Goal: Task Accomplishment & Management: Manage account settings

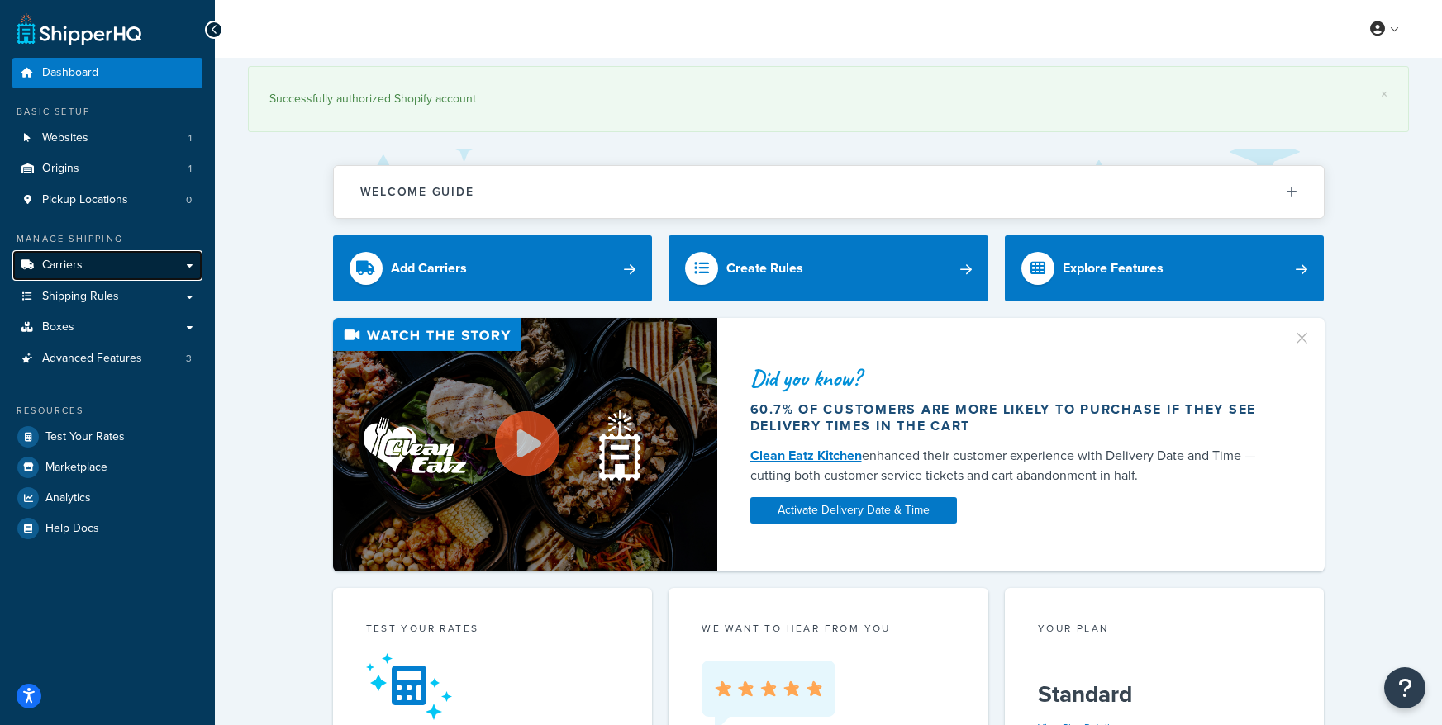
click at [71, 264] on span "Carriers" at bounding box center [62, 266] width 40 height 14
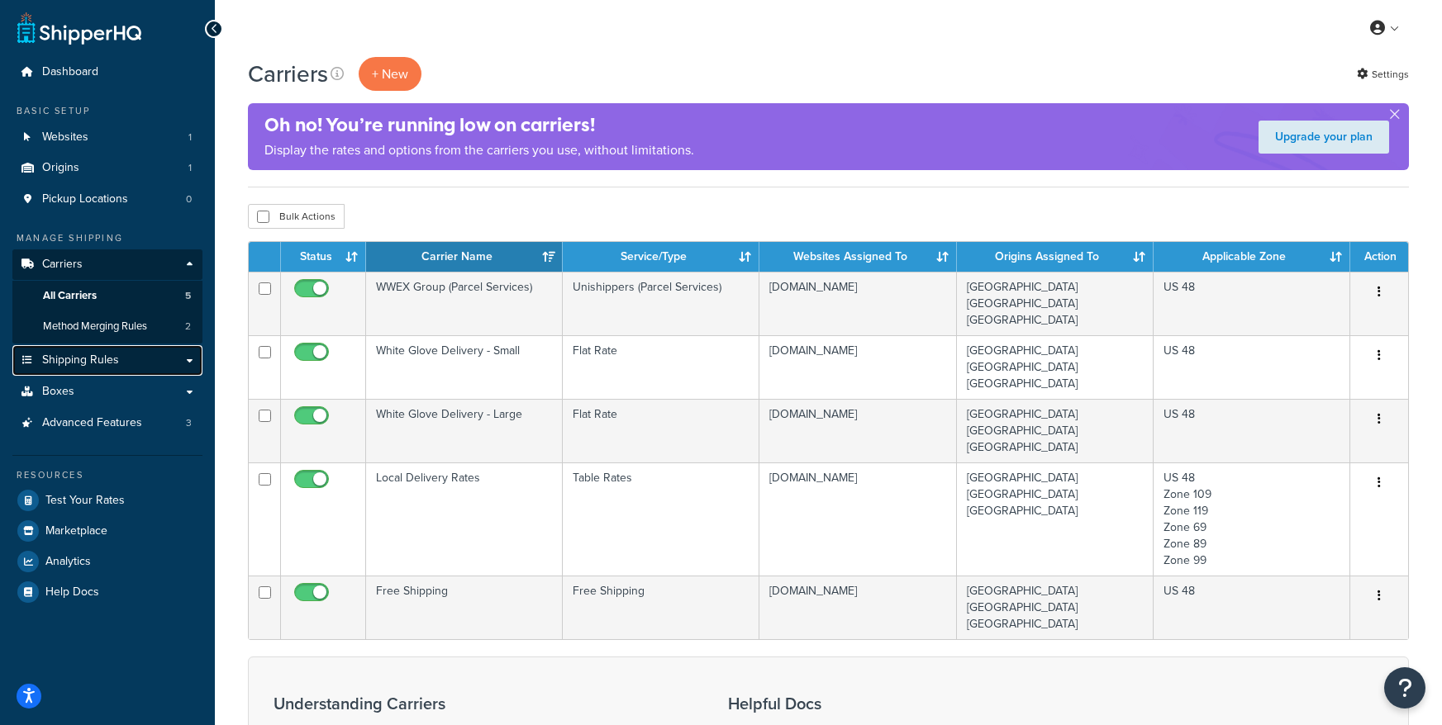
click at [119, 356] on link "Shipping Rules" at bounding box center [107, 360] width 190 height 31
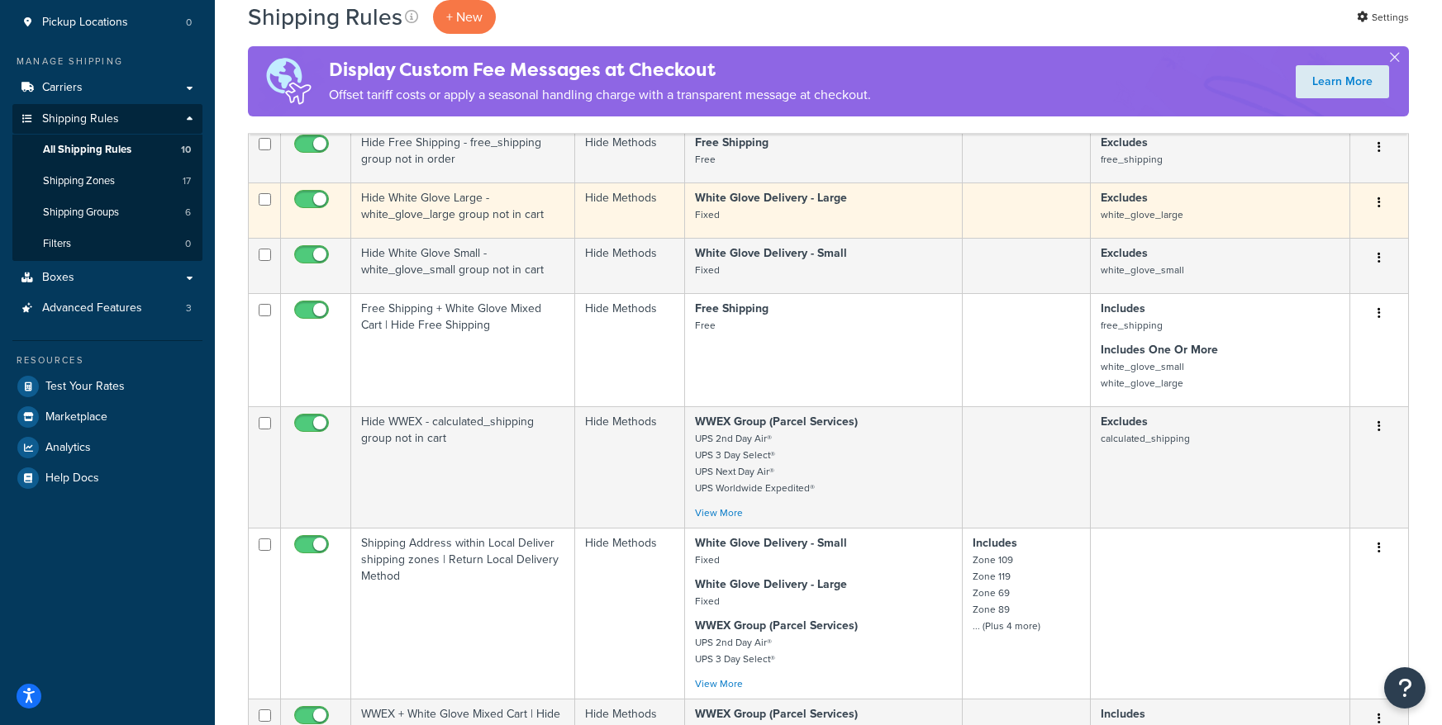
scroll to position [96, 0]
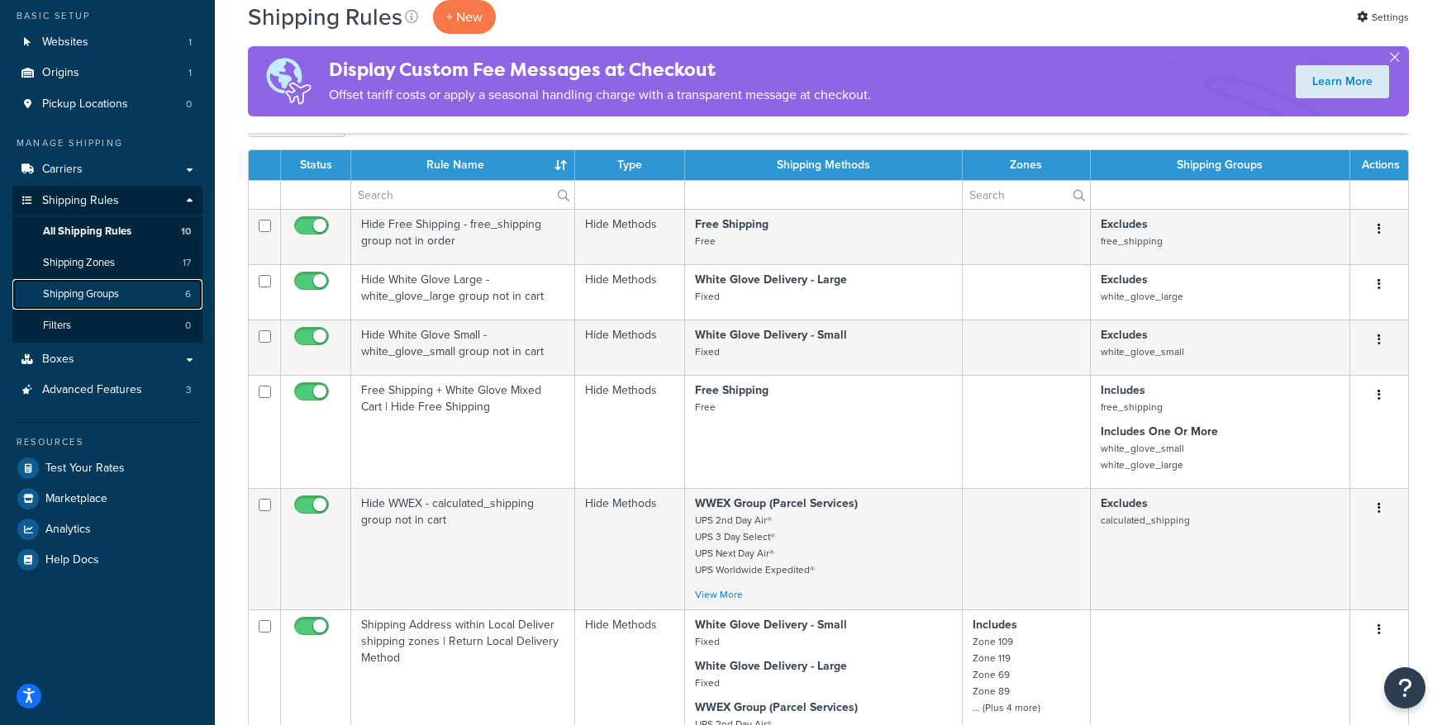
click at [101, 292] on span "Shipping Groups" at bounding box center [81, 295] width 76 height 14
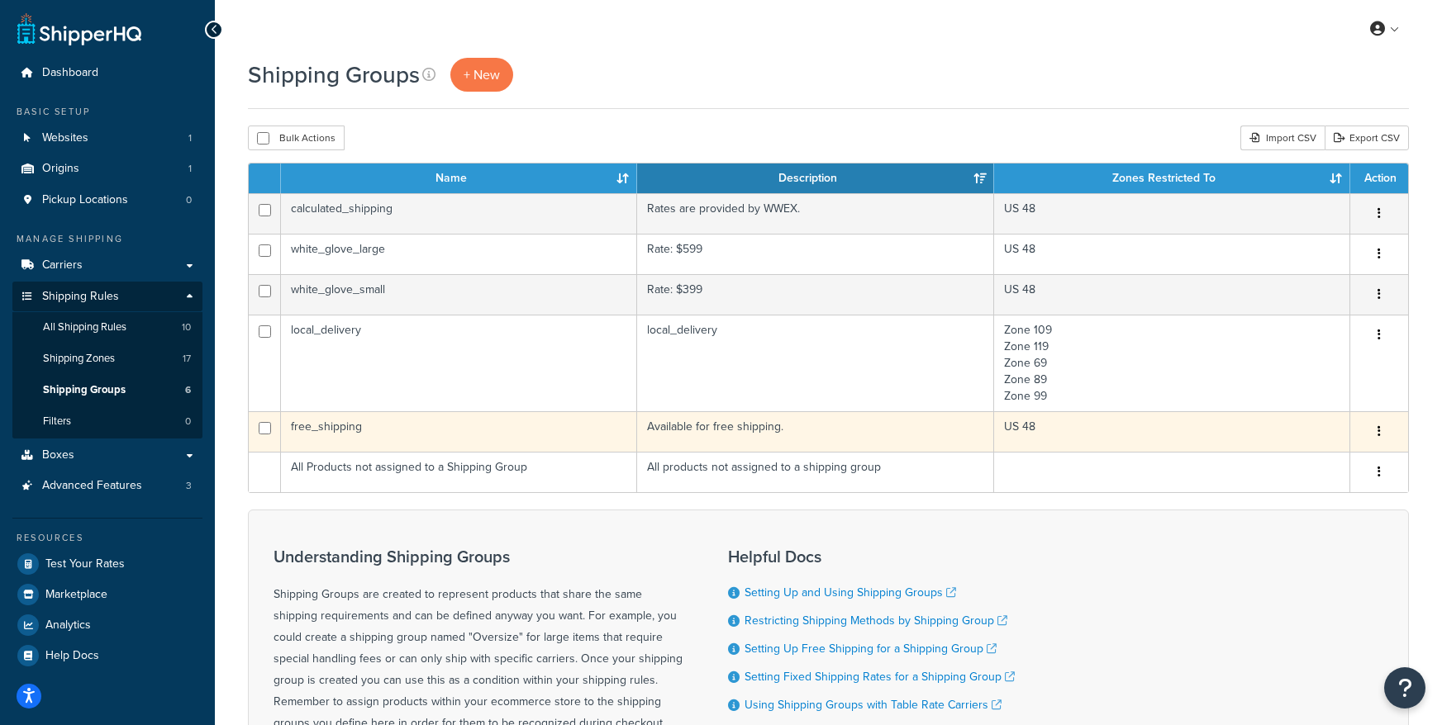
drag, startPoint x: 245, startPoint y: 179, endPoint x: 644, endPoint y: 193, distance: 399.3
click at [1056, 428] on div "Shipping Groups + New Bulk Actions Duplicate Delete Import CSV Export CSV Conta…" at bounding box center [828, 476] width 1227 height 836
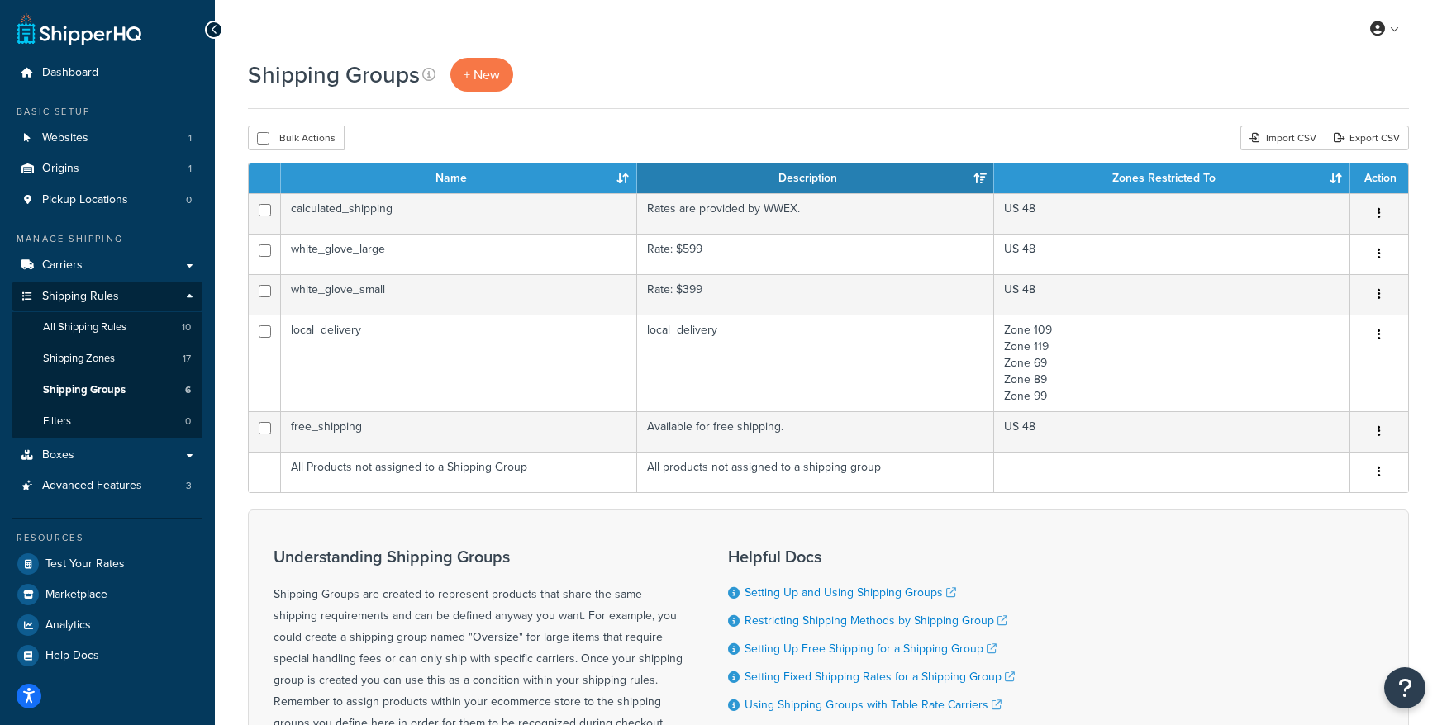
drag, startPoint x: 279, startPoint y: 109, endPoint x: 273, endPoint y: 115, distance: 8.8
click at [278, 110] on div "Shipping Groups + New Bulk Actions Duplicate Delete Import CSV Export CSV Conta…" at bounding box center [828, 476] width 1227 height 836
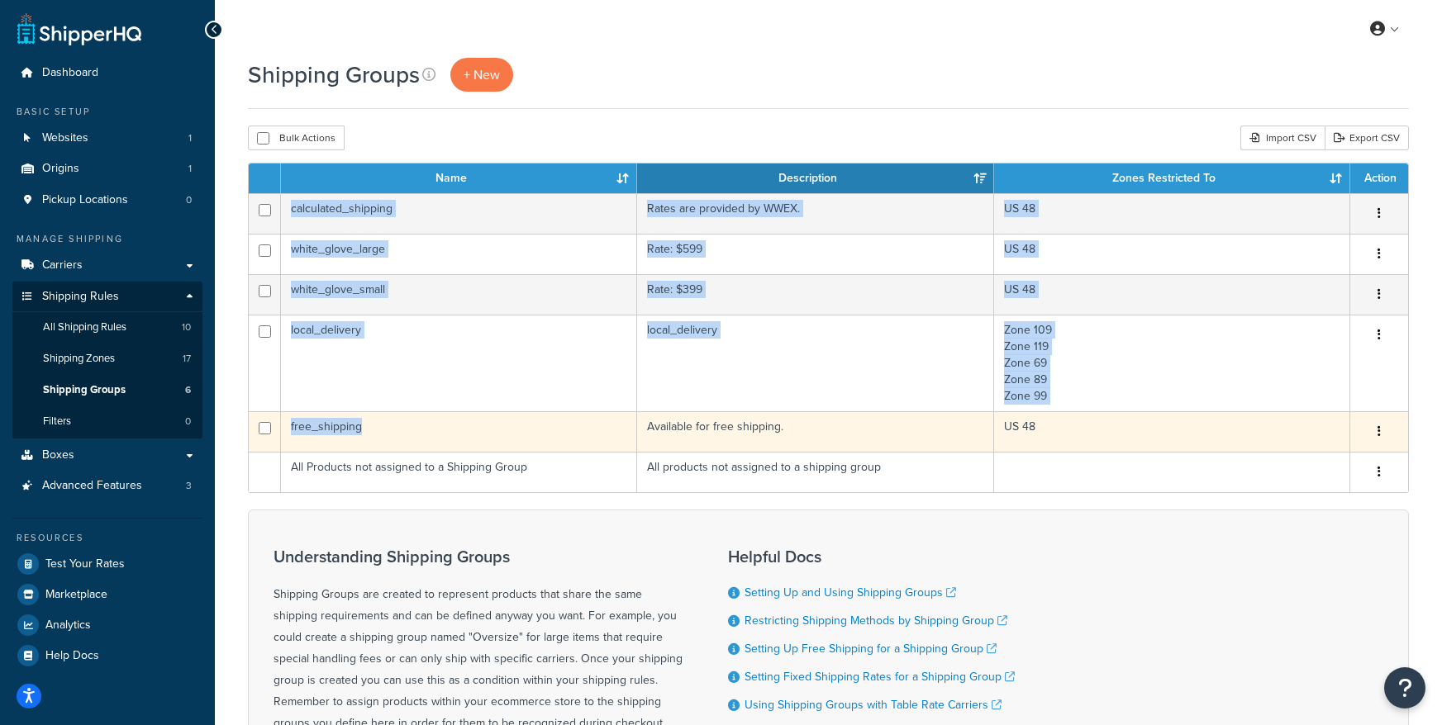
drag, startPoint x: 293, startPoint y: 202, endPoint x: 541, endPoint y: 430, distance: 337.4
click at [541, 430] on tbody "calculated_shipping Rates are provided by WWEX. US 48 Edit Duplicate Delete whi…" at bounding box center [828, 342] width 1159 height 299
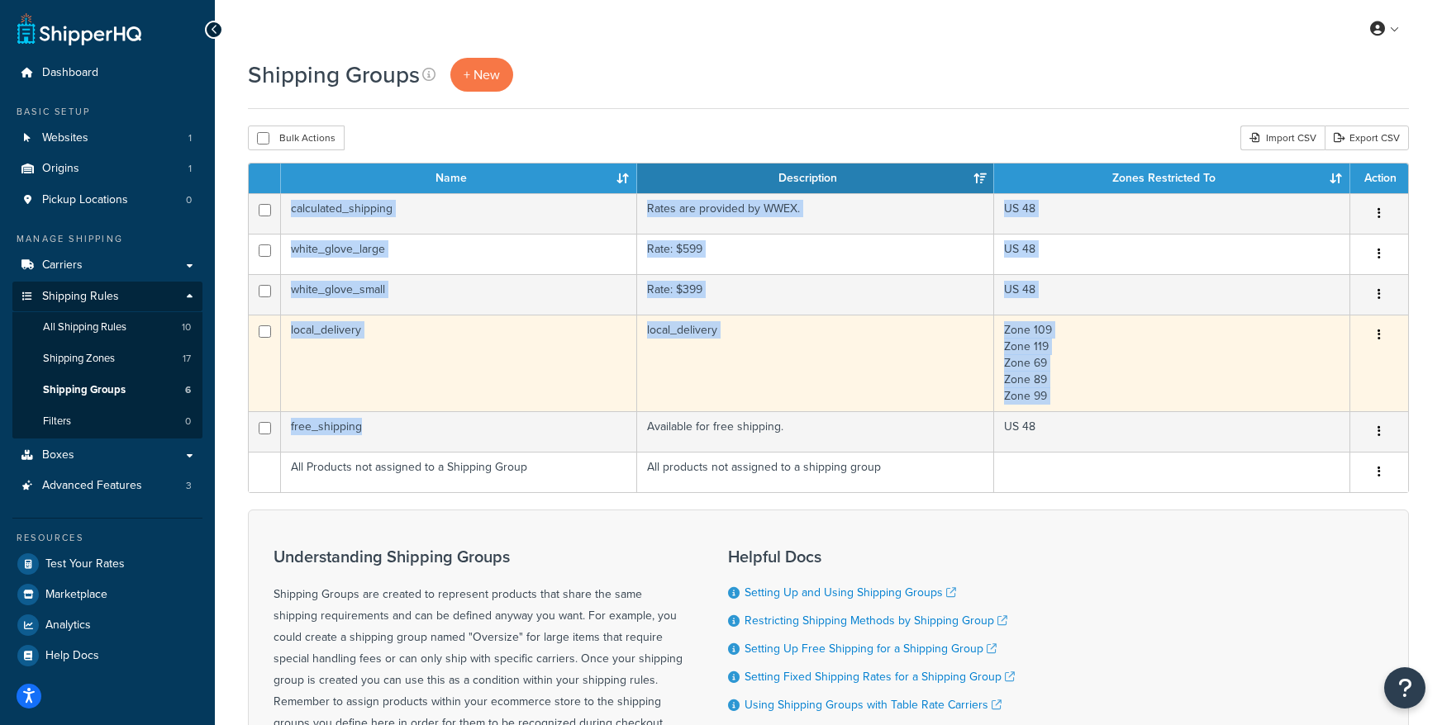
copy tbody "calculated_shipping Rates are provided by WWEX. US 48 Edit Duplicate Delete whi…"
click at [1187, 356] on td "Zone 109 Zone 119 Zone 69 Zone 89 Zone 99" at bounding box center [1172, 363] width 356 height 97
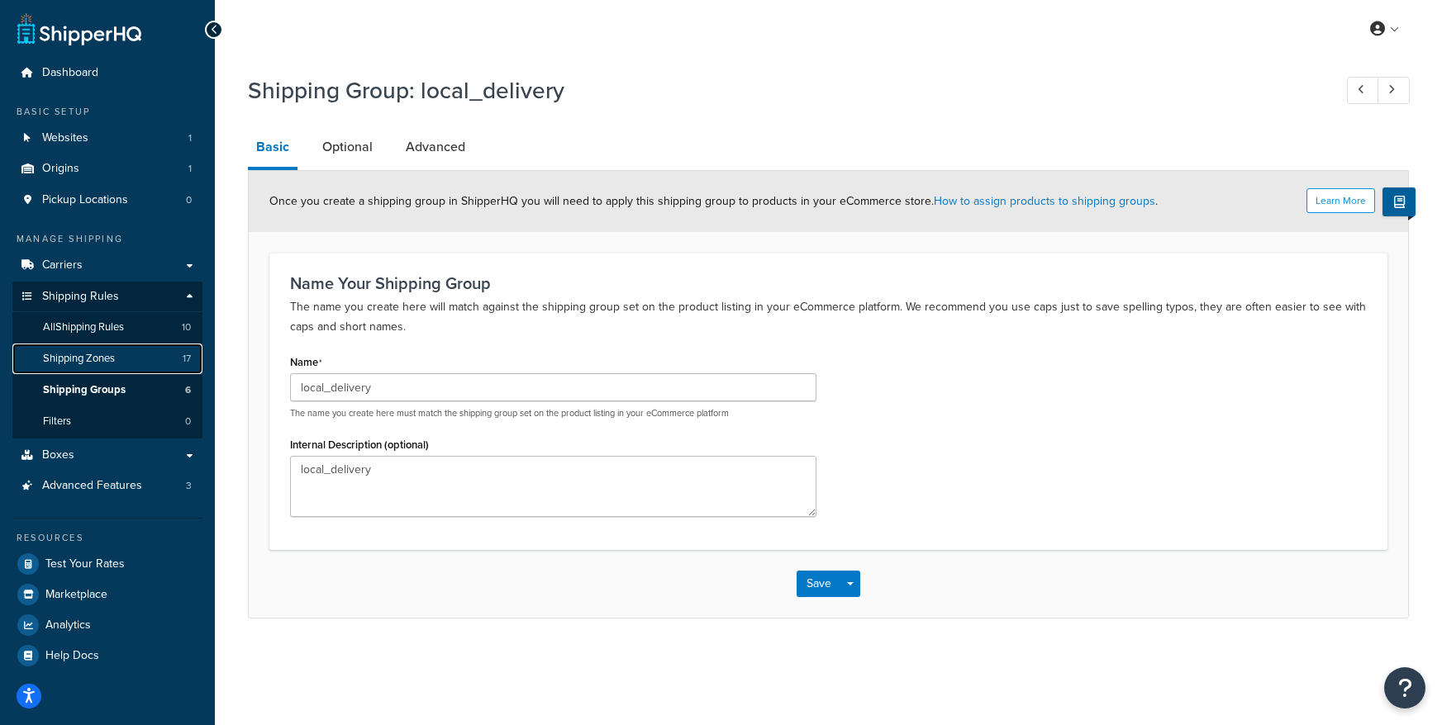
click at [105, 359] on span "Shipping Zones" at bounding box center [79, 359] width 72 height 14
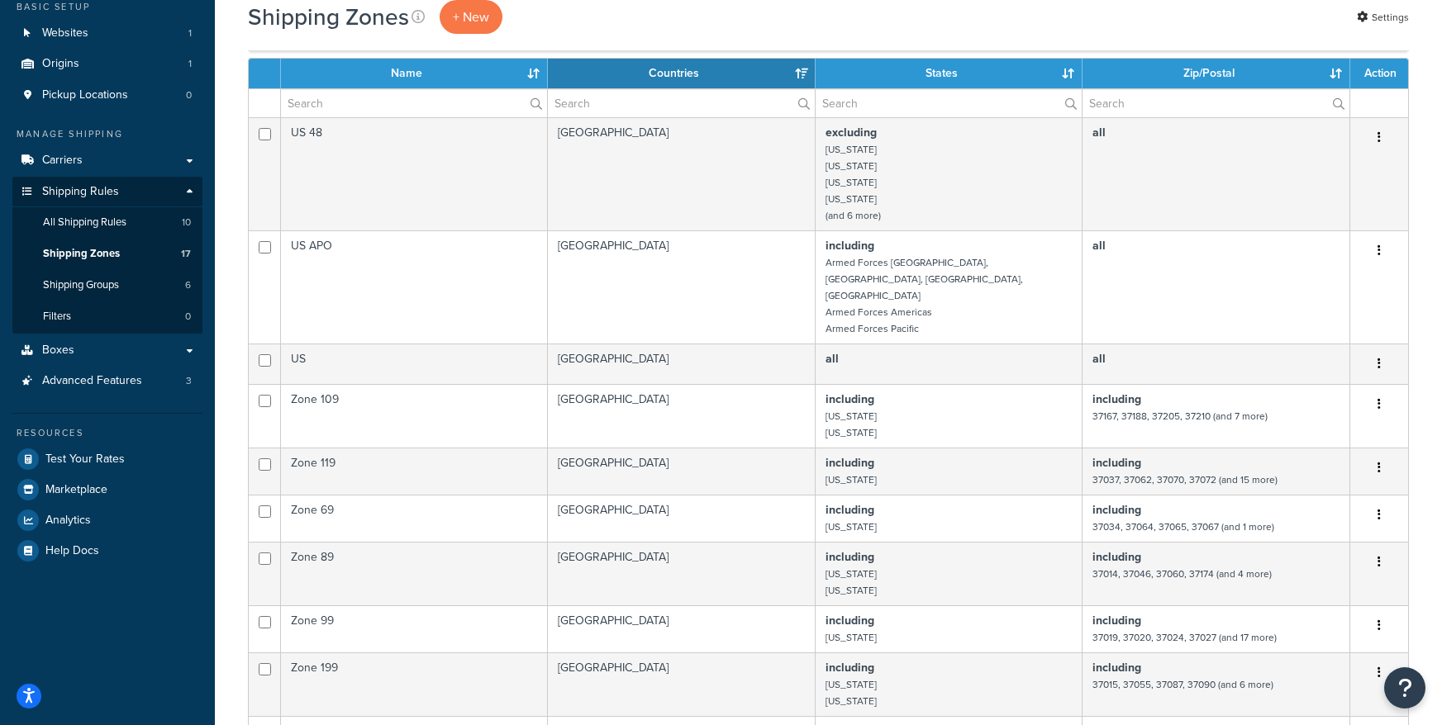
scroll to position [104, 0]
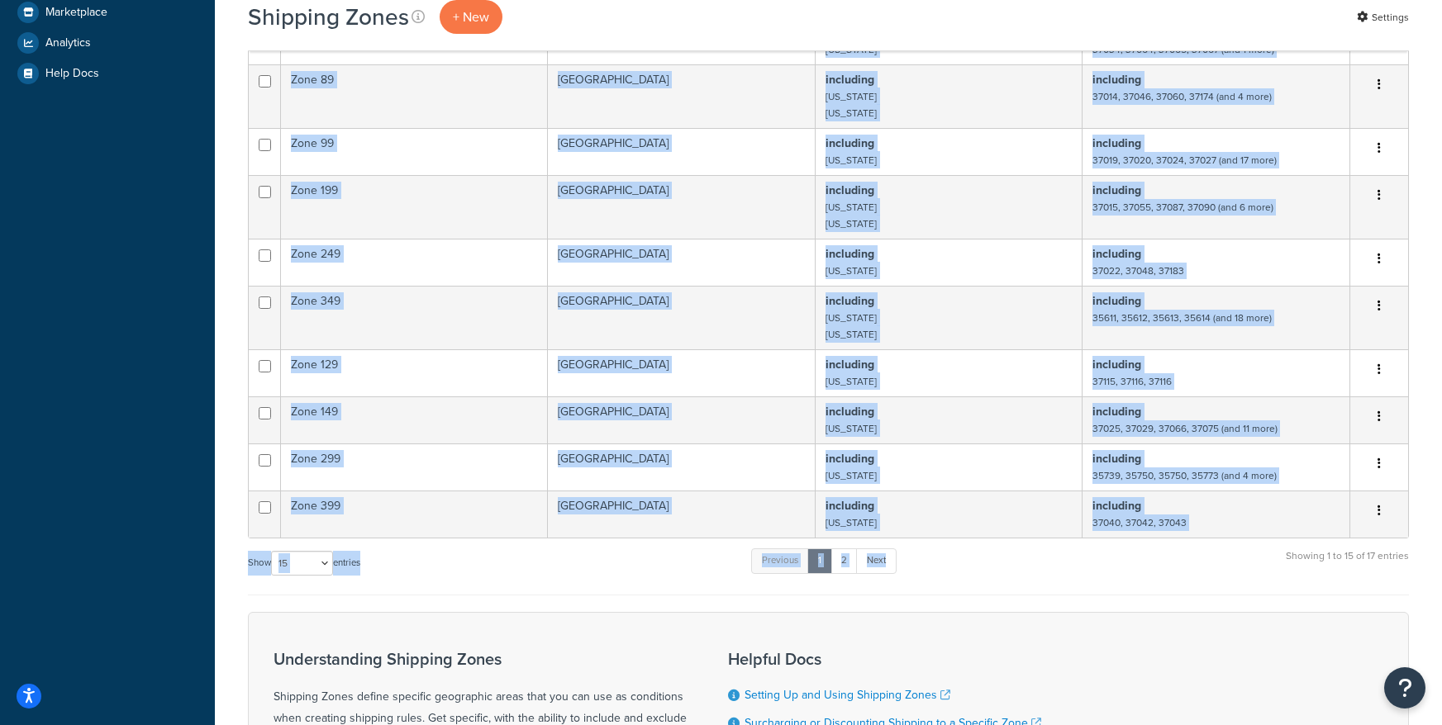
drag, startPoint x: 247, startPoint y: 358, endPoint x: 1054, endPoint y: 533, distance: 825.3
click at [1054, 533] on div "Name Countries States Zip/Postal Action US 48 [GEOGRAPHIC_DATA] excluding [US_S…" at bounding box center [828, 87] width 1161 height 1015
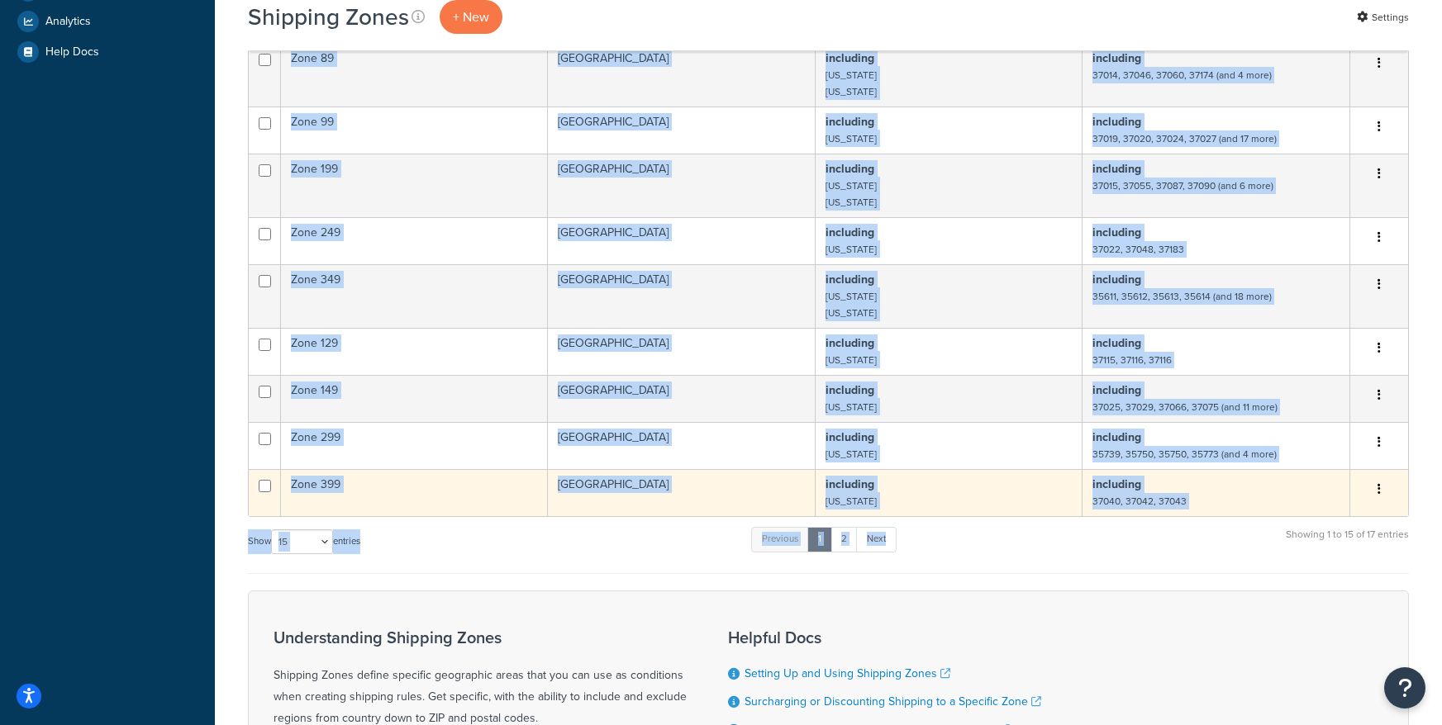
scroll to position [607, 0]
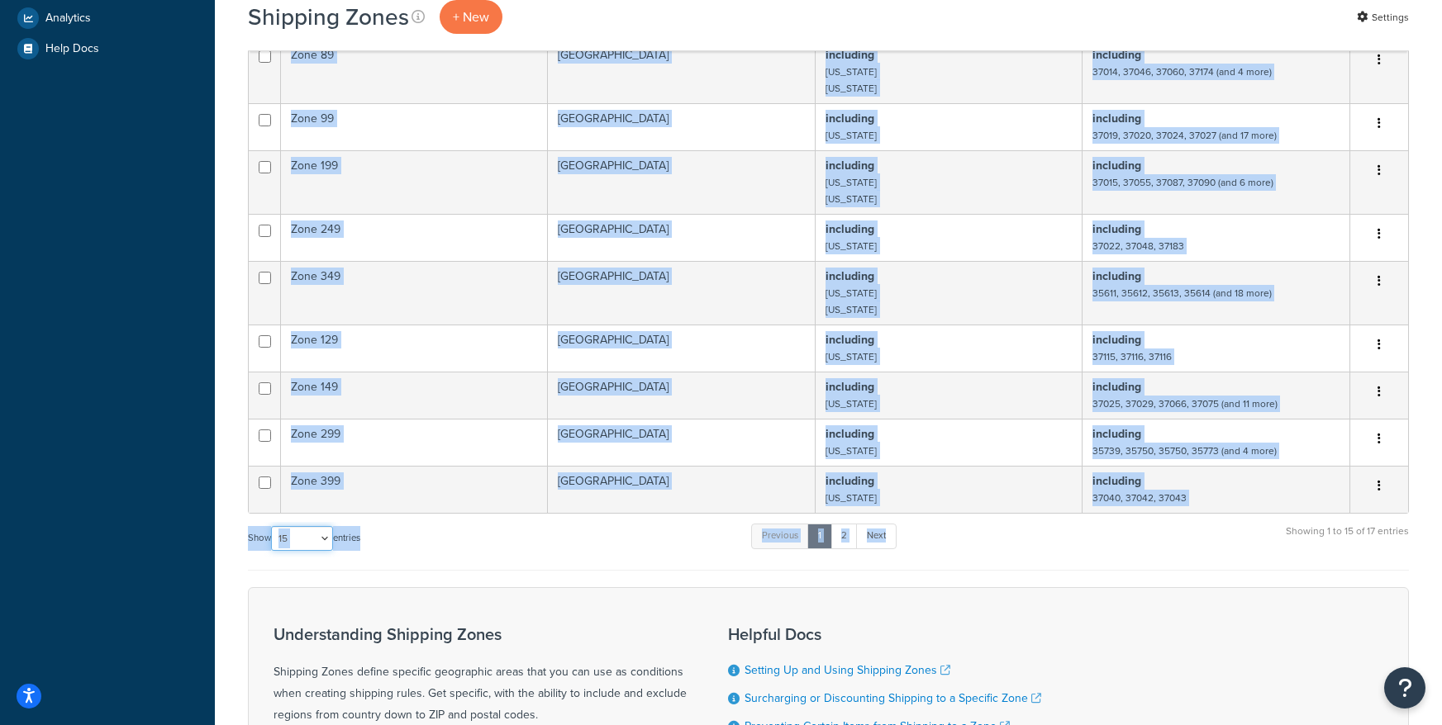
click at [333, 526] on select "10 15 25 50 100" at bounding box center [302, 538] width 62 height 25
select select "50"
click at [273, 551] on select "10 15 25 50 100" at bounding box center [302, 538] width 62 height 25
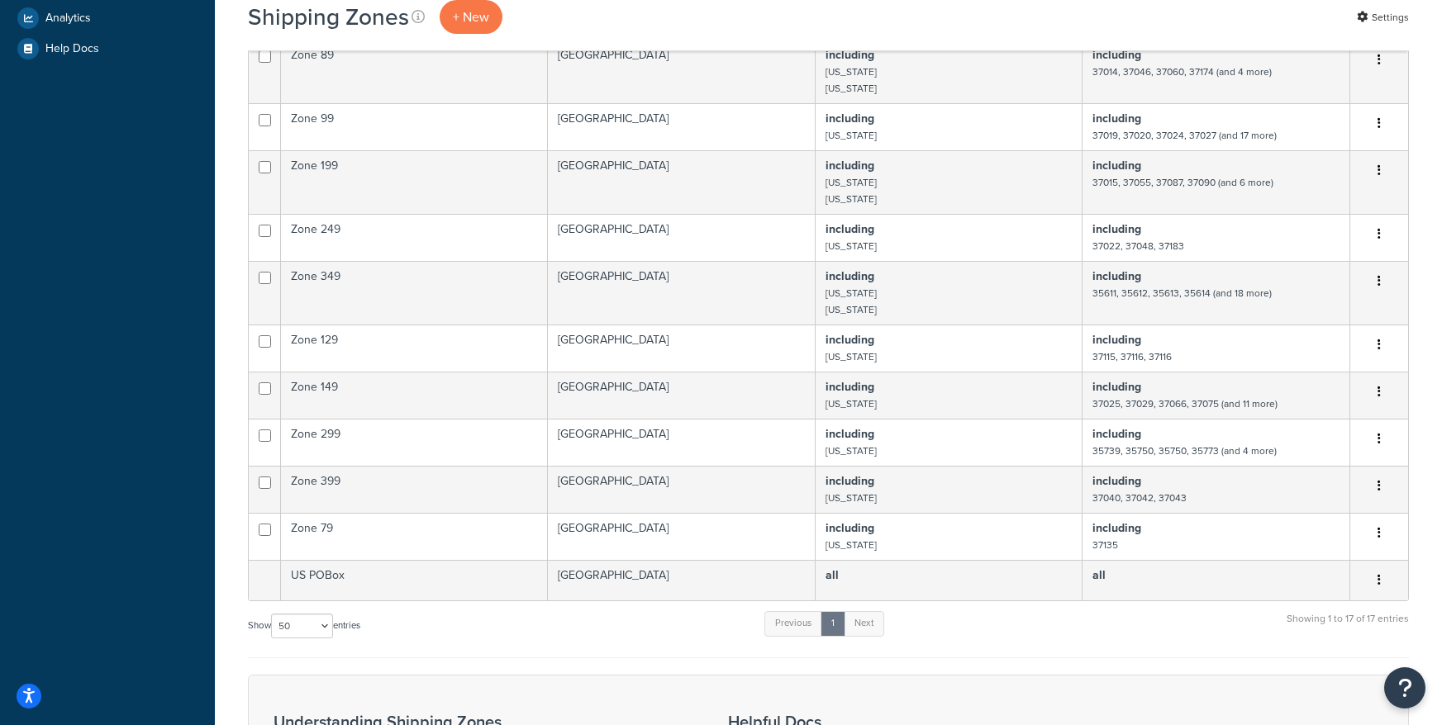
click at [1073, 623] on div "Show 10 15 25 50 100 entries Previous 1 Next Showing 1 to 17 of 17 entries" at bounding box center [828, 634] width 1161 height 49
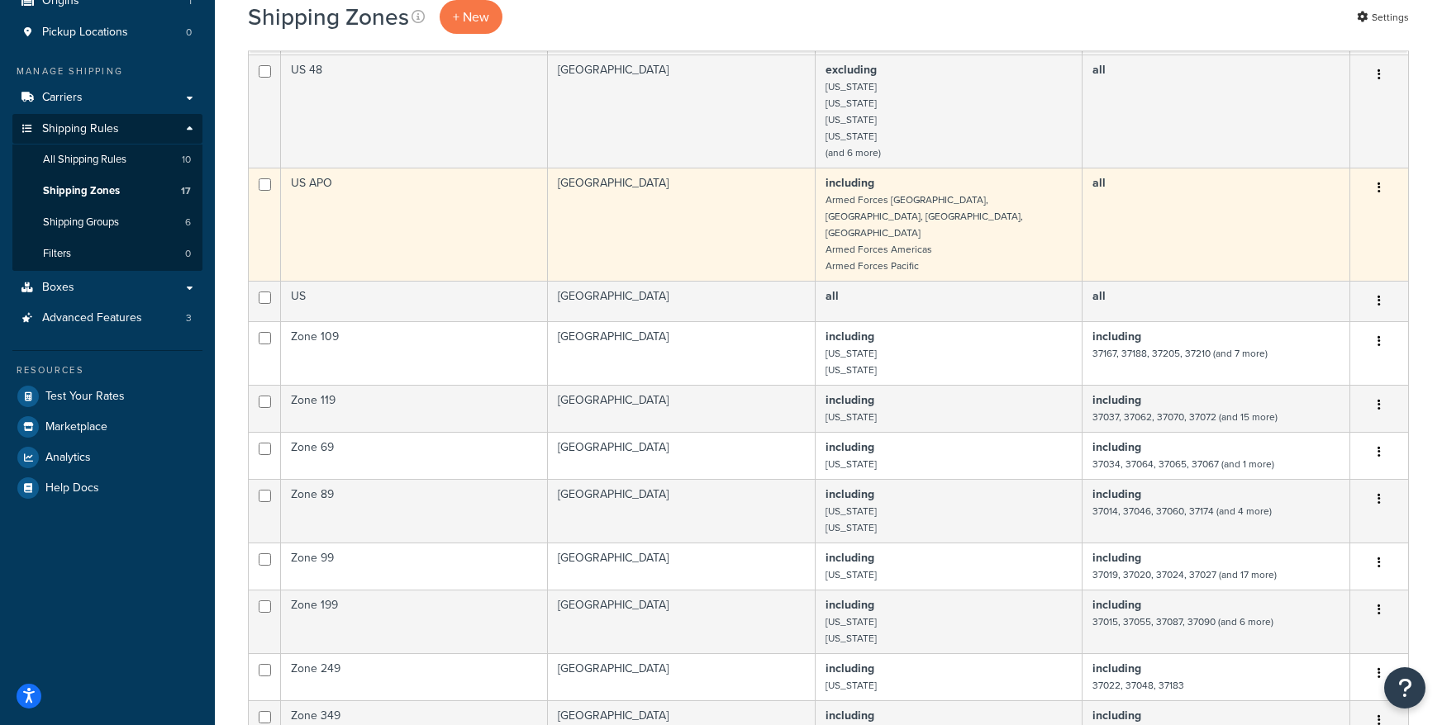
scroll to position [128, 0]
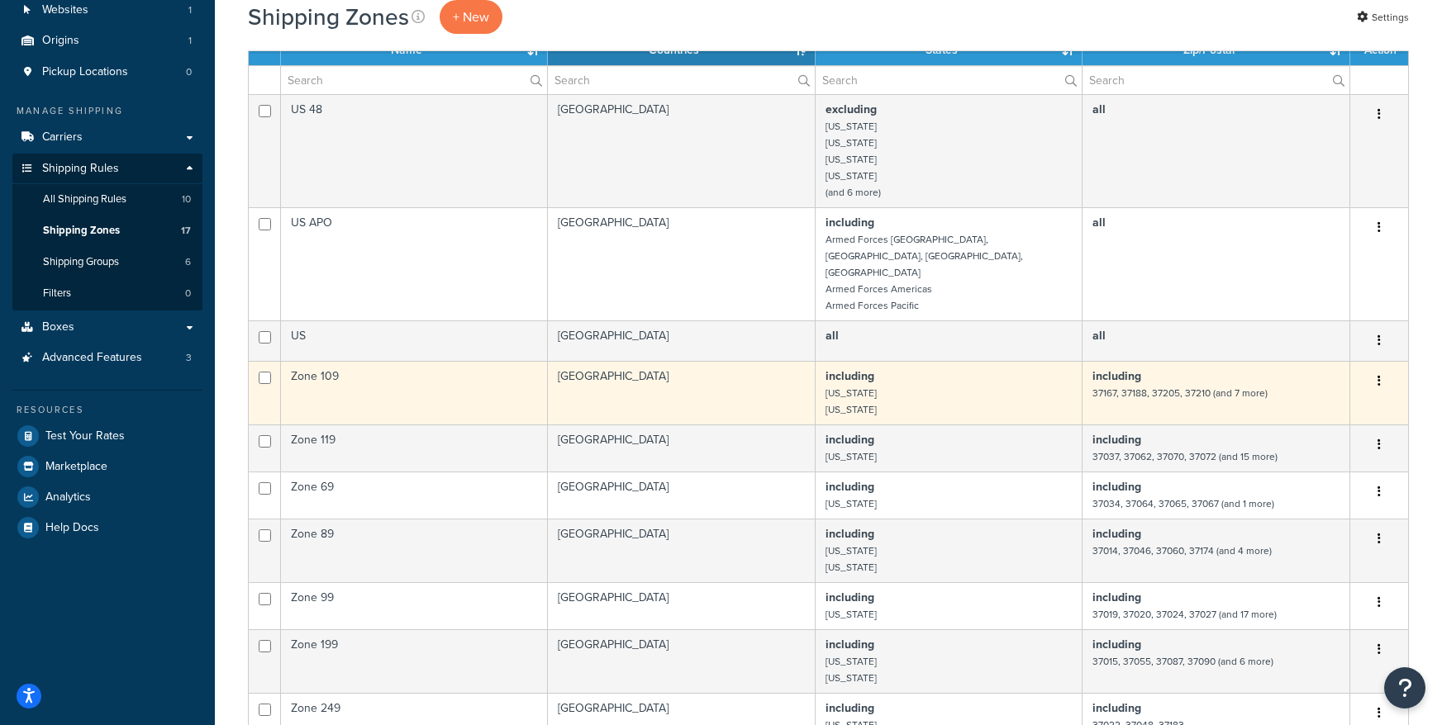
drag, startPoint x: 933, startPoint y: 480, endPoint x: 290, endPoint y: 339, distance: 658.2
click at [290, 339] on tbody "US 48 [GEOGRAPHIC_DATA] excluding [US_STATE] [US_STATE] [US_STATE] [US_STATE] (…" at bounding box center [828, 587] width 1159 height 986
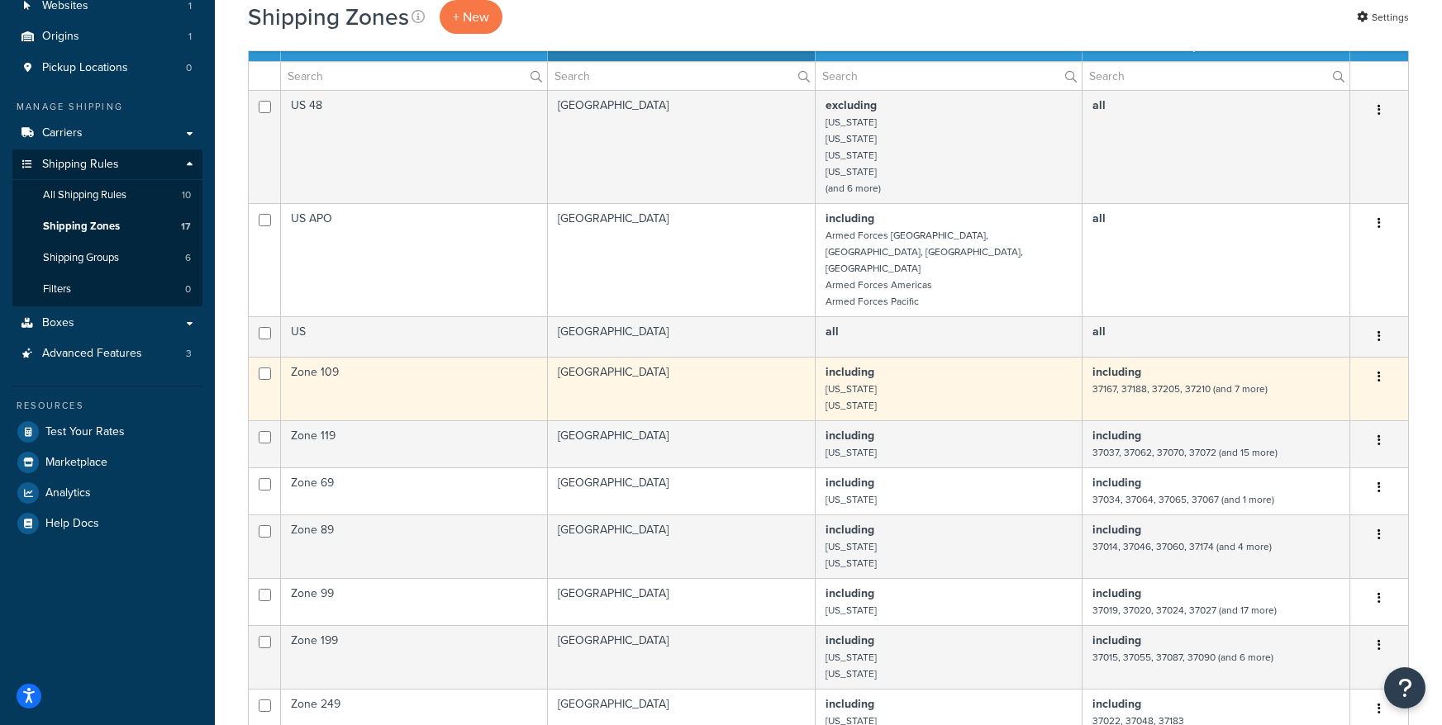
copy tbody "Zone [GEOGRAPHIC_DATA] including [US_STATE] [US_STATE] including 37167, 37188, …"
